Goal: Information Seeking & Learning: Learn about a topic

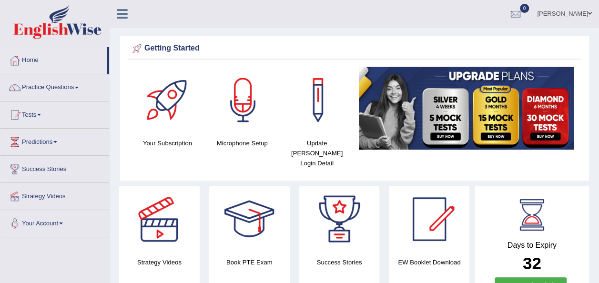
click at [58, 139] on link "Predictions" at bounding box center [54, 141] width 109 height 24
click at [58, 139] on link "Predictions" at bounding box center [53, 141] width 106 height 24
click at [78, 81] on link "Practice Questions" at bounding box center [54, 86] width 109 height 24
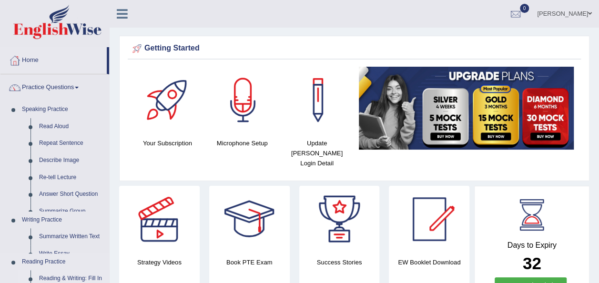
click at [107, 249] on ul "Speaking Practice Read Aloud Repeat Sentence Describe Image Re-tell Lecture Ans…" at bounding box center [54, 276] width 109 height 350
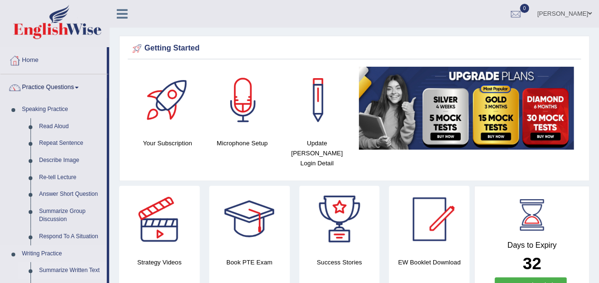
click at [89, 272] on link "Summarize Written Text" at bounding box center [71, 270] width 72 height 17
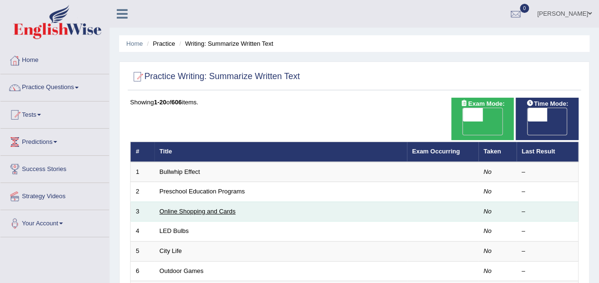
click at [229, 208] on link "Online Shopping and Cards" at bounding box center [198, 211] width 76 height 7
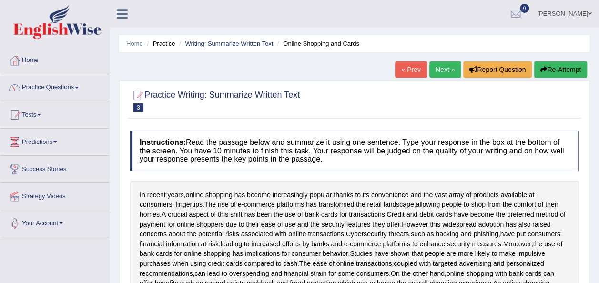
click at [67, 258] on div "Toggle navigation Home Practice Questions Speaking Practice Read Aloud Repeat S…" at bounding box center [299, 249] width 599 height 498
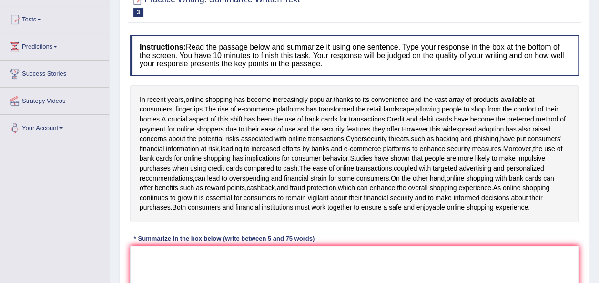
scroll to position [114, 0]
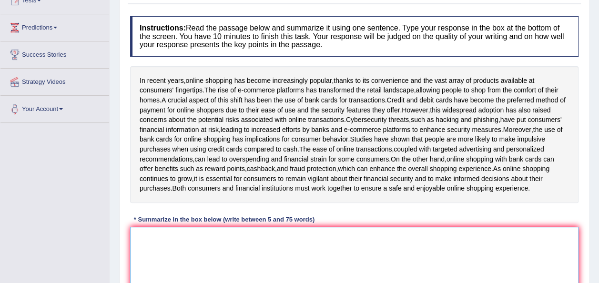
click at [149, 253] on textarea at bounding box center [354, 273] width 448 height 92
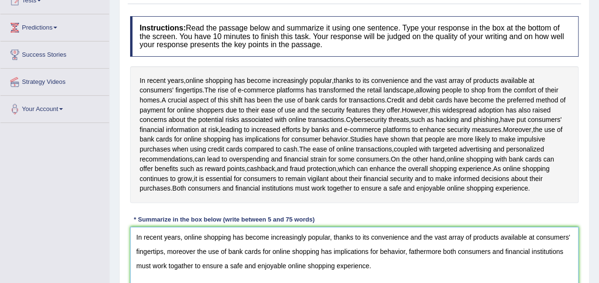
type textarea "In recent years, online shopping has become increasingly popular, thanks to its…"
click at [598, 274] on div "Home Practice Writing: Summarize Written Text Online Shopping and Cards « Prev …" at bounding box center [354, 125] width 489 height 479
click at [596, 274] on div "Home Practice Writing: Summarize Written Text Online Shopping and Cards « Prev …" at bounding box center [354, 125] width 489 height 479
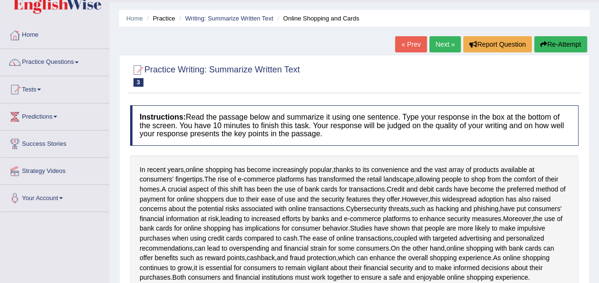
scroll to position [0, 0]
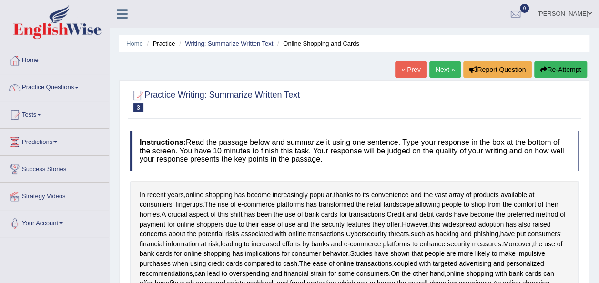
click at [78, 84] on link "Practice Questions" at bounding box center [54, 86] width 109 height 24
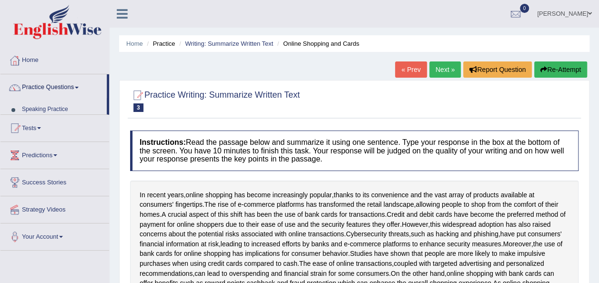
click at [78, 84] on link "Practice Questions" at bounding box center [53, 86] width 106 height 24
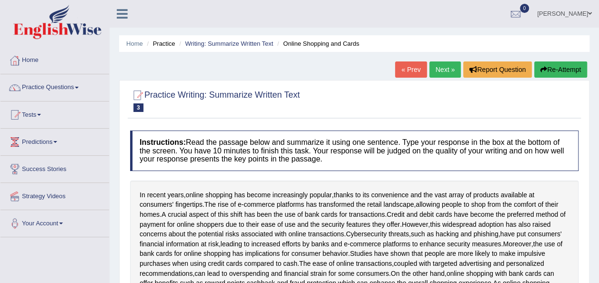
click at [79, 85] on link "Practice Questions" at bounding box center [54, 86] width 109 height 24
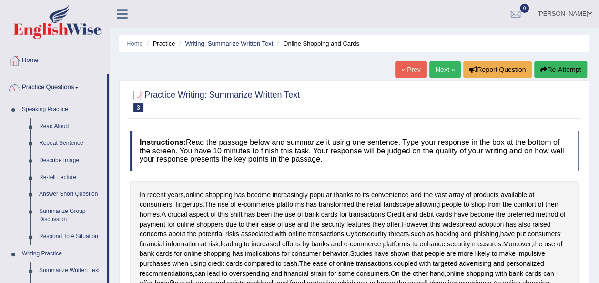
click at [93, 269] on link "Summarize Written Text" at bounding box center [71, 270] width 72 height 17
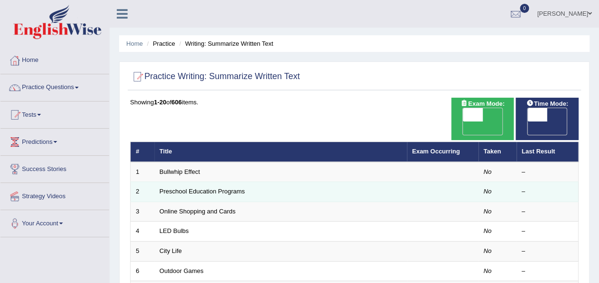
click at [244, 182] on td "Preschool Education Programs" at bounding box center [280, 192] width 253 height 20
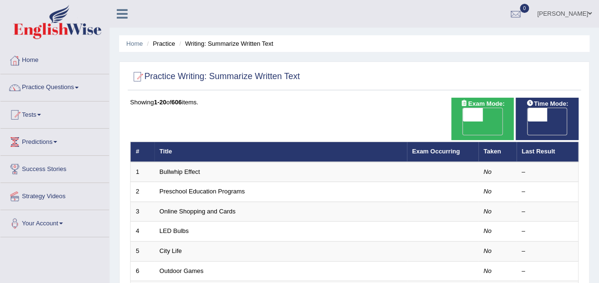
click at [463, 122] on span "OFF" at bounding box center [453, 128] width 20 height 13
checkbox input "true"
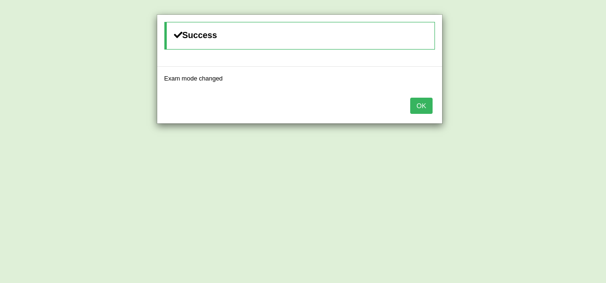
click at [420, 109] on button "OK" at bounding box center [421, 106] width 22 height 16
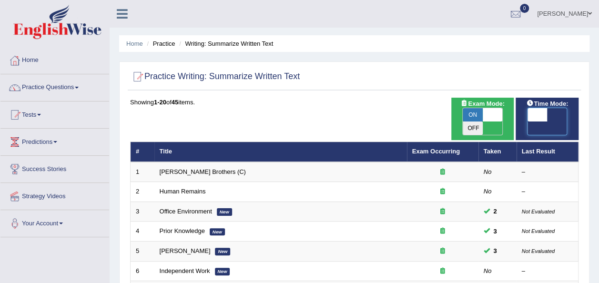
click at [547, 112] on span at bounding box center [538, 114] width 20 height 13
checkbox input "true"
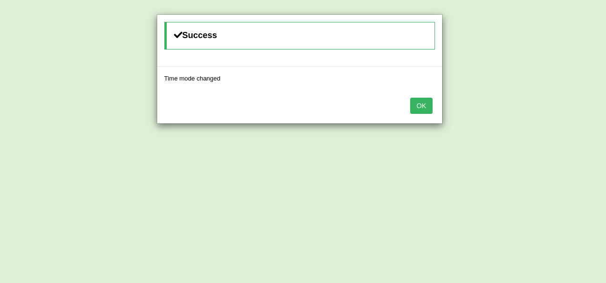
click at [422, 105] on button "OK" at bounding box center [421, 106] width 22 height 16
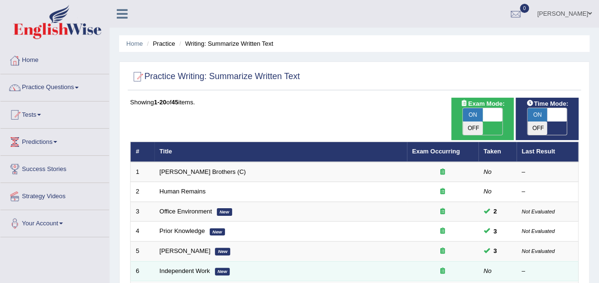
click at [223, 268] on em "New" at bounding box center [222, 272] width 15 height 8
click at [220, 268] on em "New" at bounding box center [222, 272] width 15 height 8
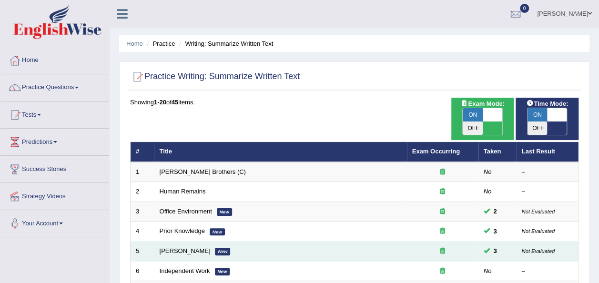
drag, startPoint x: 220, startPoint y: 257, endPoint x: 293, endPoint y: 244, distance: 73.7
click at [293, 244] on td "Bertrand Russell New" at bounding box center [280, 252] width 253 height 20
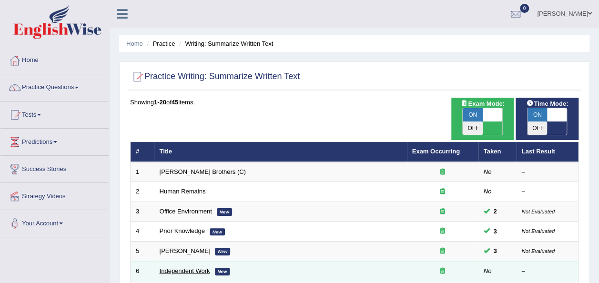
click at [196, 267] on link "Independent Work" at bounding box center [185, 270] width 51 height 7
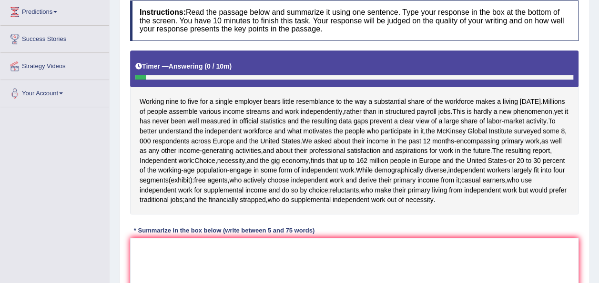
scroll to position [133, 0]
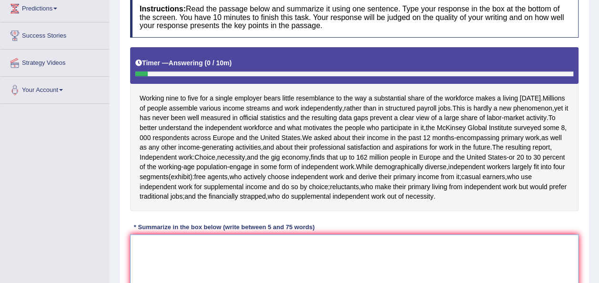
click at [138, 251] on textarea at bounding box center [354, 280] width 448 height 92
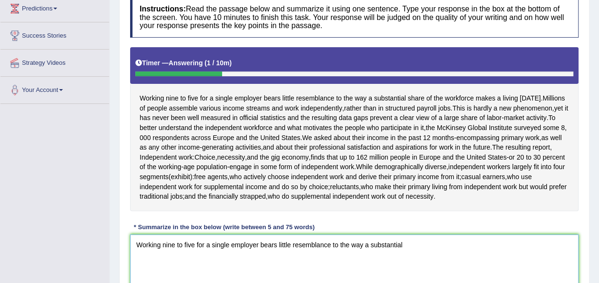
click at [131, 245] on textarea "Working nine to five for a single employer bears little resemblance to the way …" at bounding box center [354, 280] width 448 height 92
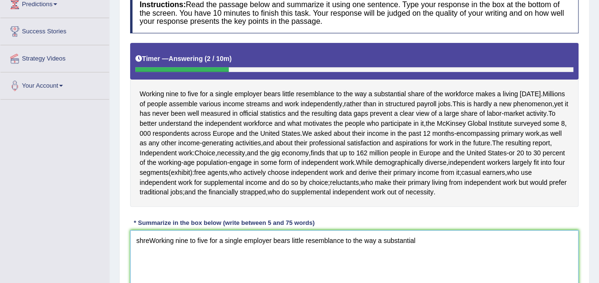
scroll to position [138, 0]
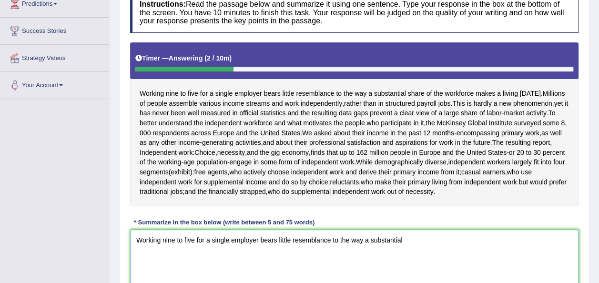
click at [421, 245] on textarea "Working nine to five for a single employer bears little resemblance to the way …" at bounding box center [354, 276] width 448 height 92
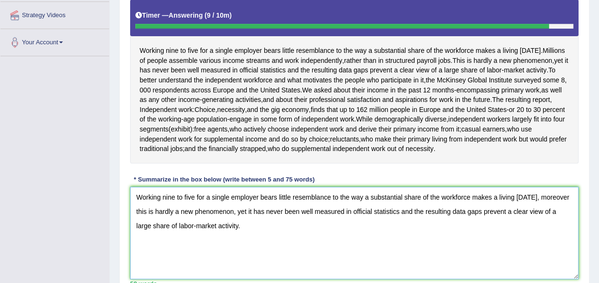
scroll to position [195, 0]
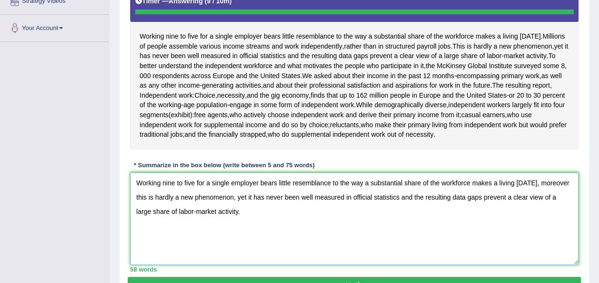
type textarea "Working nine to five for a single employer bears little resemblance to the way …"
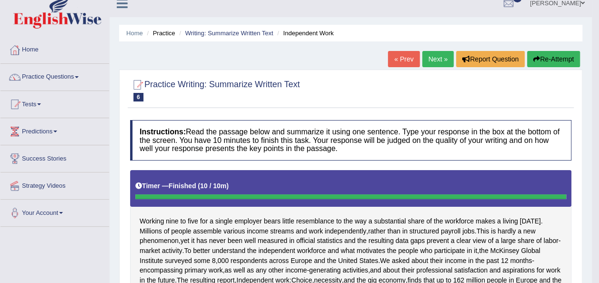
scroll to position [10, 0]
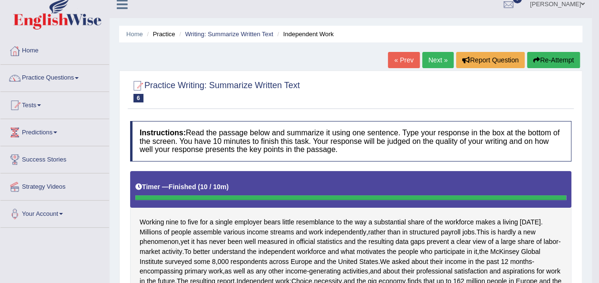
click at [432, 57] on link "Next »" at bounding box center [437, 60] width 31 height 16
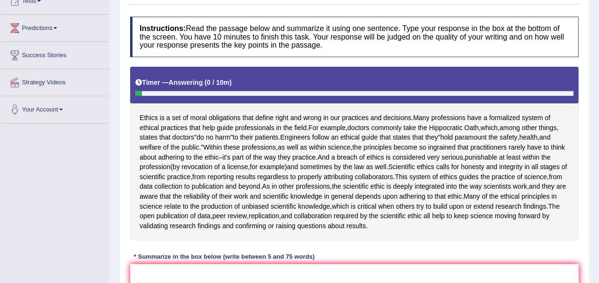
scroll to position [114, 0]
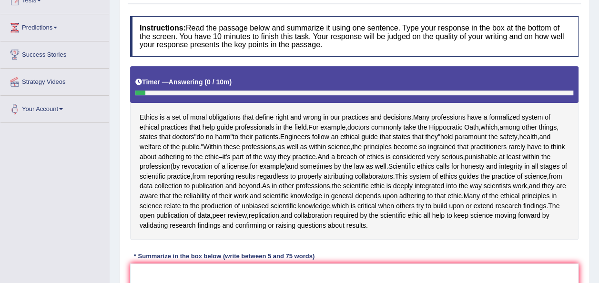
click at [399, 239] on div "Instructions: Read the passage below and summarize it using one sentence. Type …" at bounding box center [354, 189] width 453 height 356
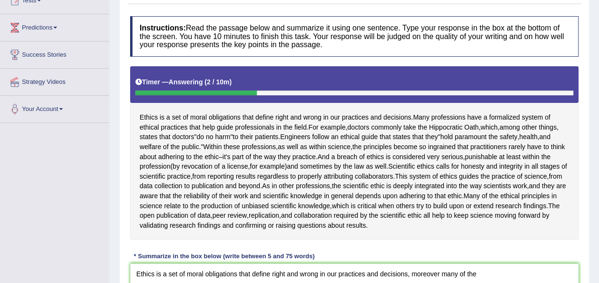
click at [172, 237] on div "Ethics is a set of moral obligations that define right and wrong in our practic…" at bounding box center [354, 153] width 448 height 174
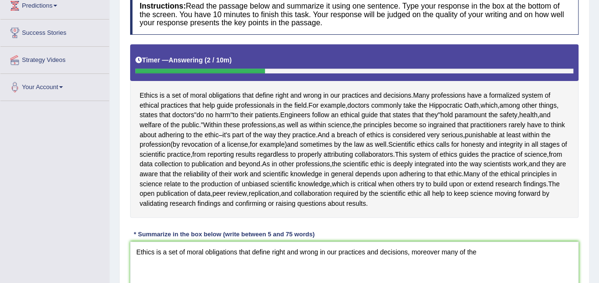
scroll to position [139, 0]
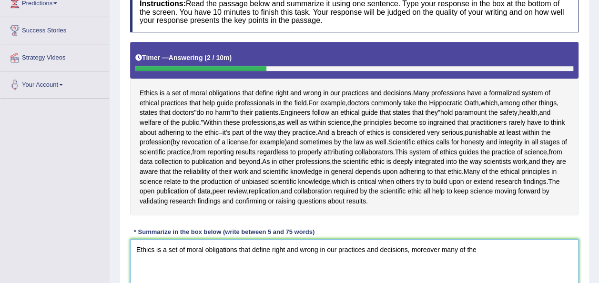
click at [494, 248] on textarea "Ethics is a set of moral obligations that define right and wrong in our practic…" at bounding box center [354, 285] width 448 height 92
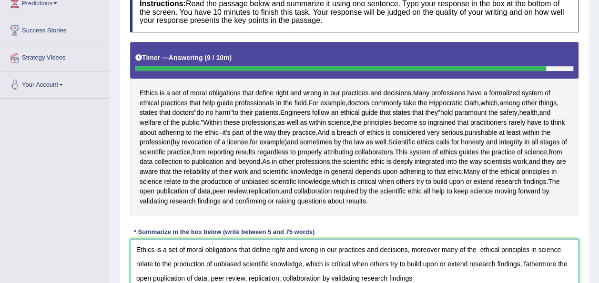
click at [501, 255] on textarea "Ethics is a set of moral obligations that define right and wrong in our practic…" at bounding box center [354, 285] width 448 height 92
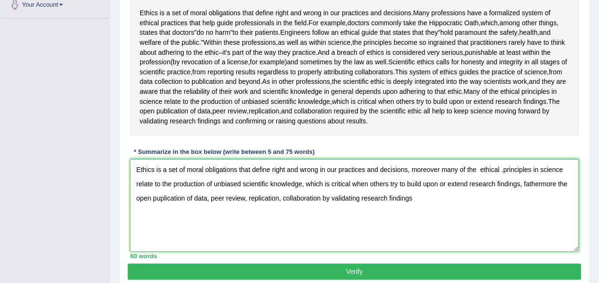
scroll to position [228, 0]
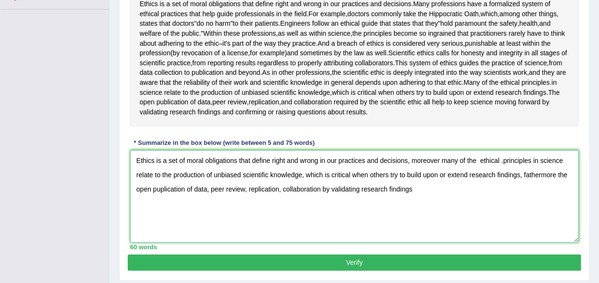
type textarea "Ethics is a set of moral obligations that define right and wrong in our practic…"
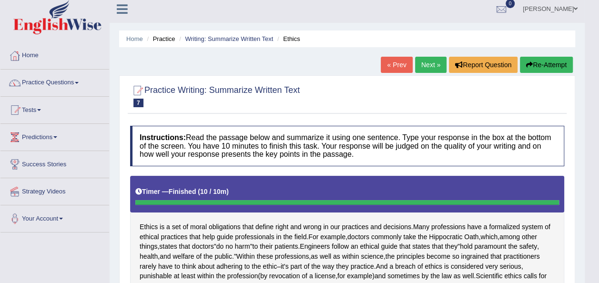
scroll to position [0, 0]
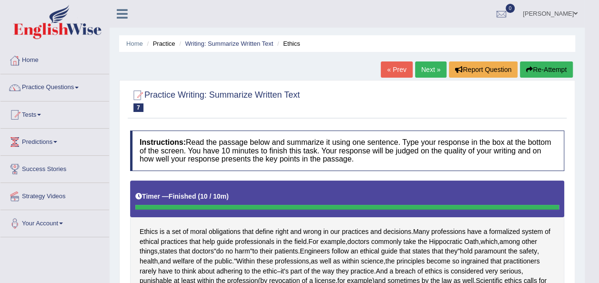
click at [398, 65] on link "« Prev" at bounding box center [396, 69] width 31 height 16
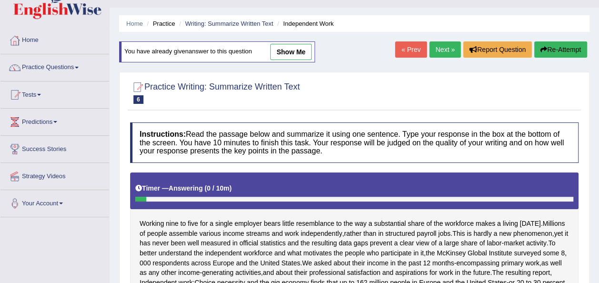
scroll to position [6, 0]
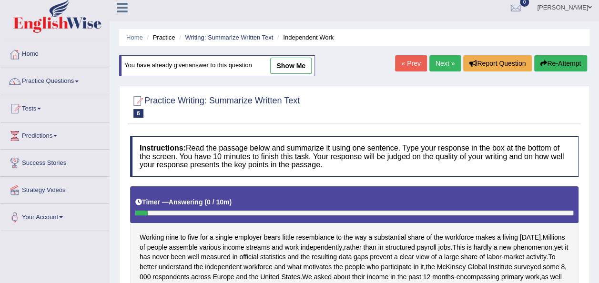
click at [444, 63] on link "Next »" at bounding box center [444, 63] width 31 height 16
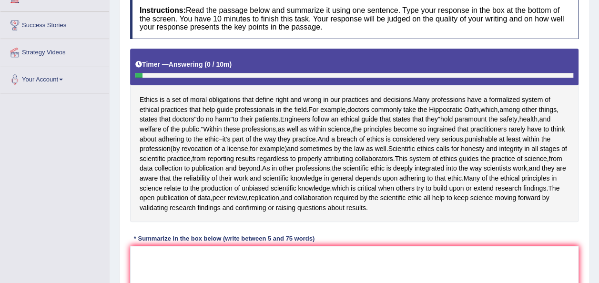
scroll to position [152, 0]
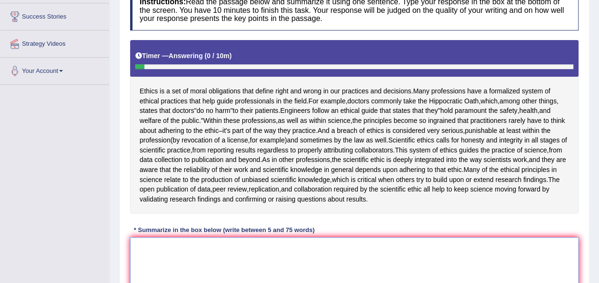
click at [142, 252] on textarea at bounding box center [354, 283] width 448 height 92
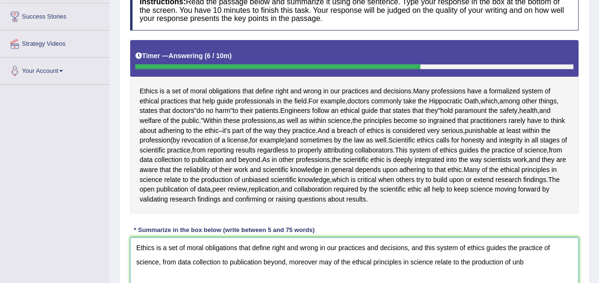
click at [142, 252] on textarea "Ethics is a set of moral obligations that define right and wrong in our practic…" at bounding box center [354, 283] width 448 height 92
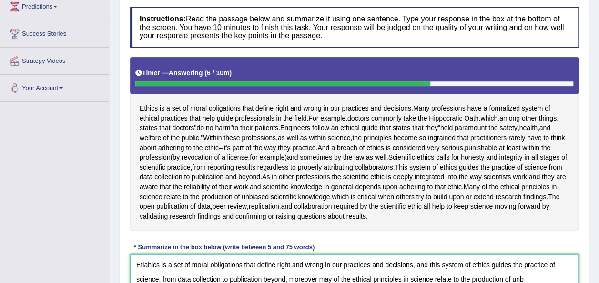
scroll to position [135, 0]
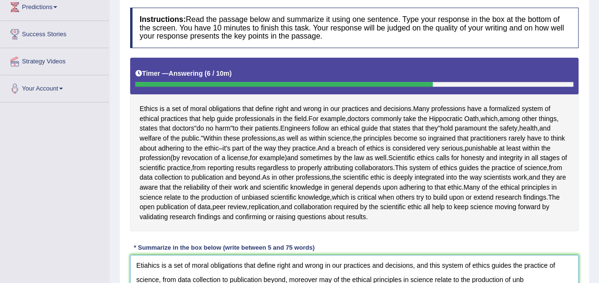
click at [597, 275] on div "Home Practice Writing: Summarize Written Text Ethics You have already given ans…" at bounding box center [354, 129] width 489 height 528
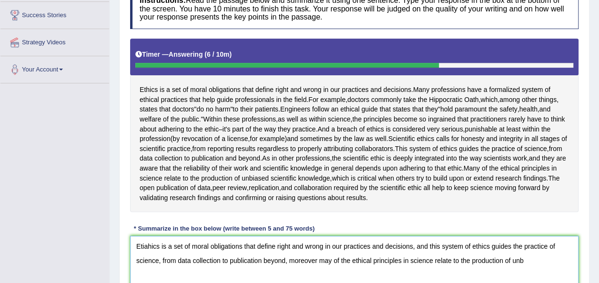
click at [528, 260] on textarea "Etiahics is a set of moral obligations that define right and wrong in our pract…" at bounding box center [354, 282] width 448 height 92
click at [515, 272] on textarea "Etiahics is a set of moral obligations that define right and wrong in our pract…" at bounding box center [354, 282] width 448 height 92
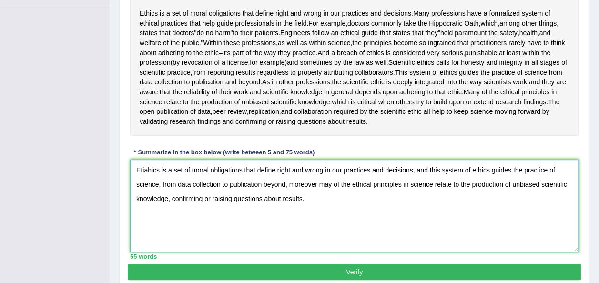
scroll to position [236, 0]
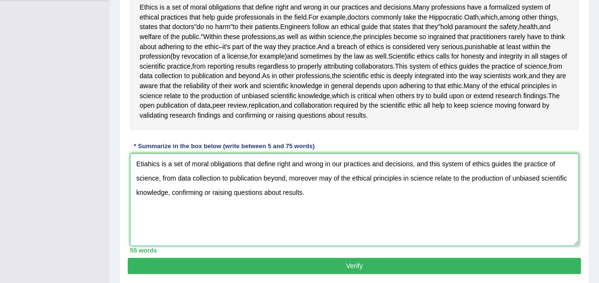
type textarea "Etiahics is a set of moral obligations that define right and wrong in our pract…"
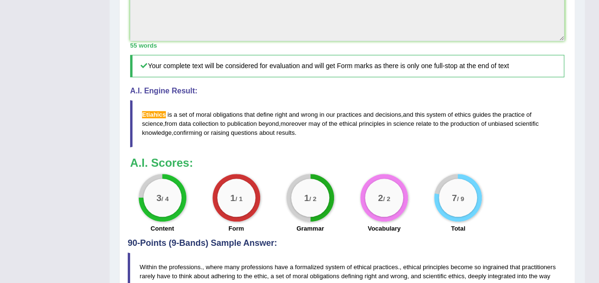
scroll to position [401, 0]
